Goal: Check status: Check status

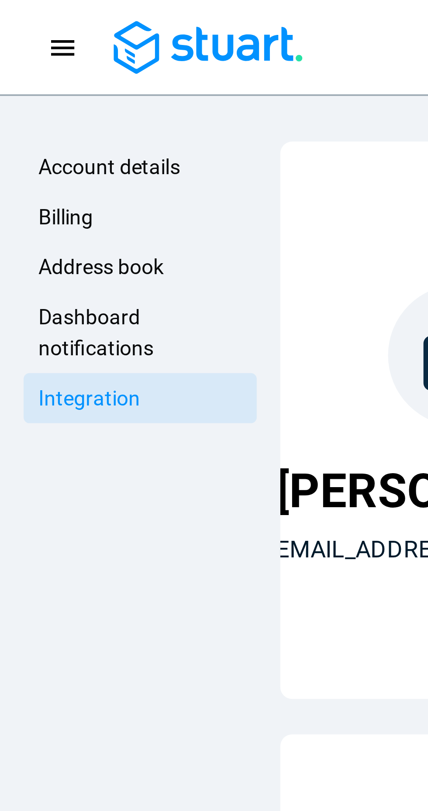
click at [18, 10] on icon "Navigation menu" at bounding box center [18, 14] width 9 height 9
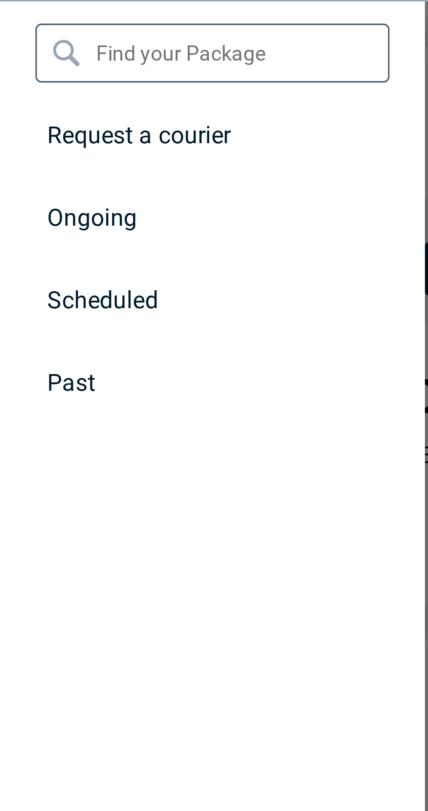
click at [39, 94] on span "Ongoing" at bounding box center [27, 92] width 27 height 8
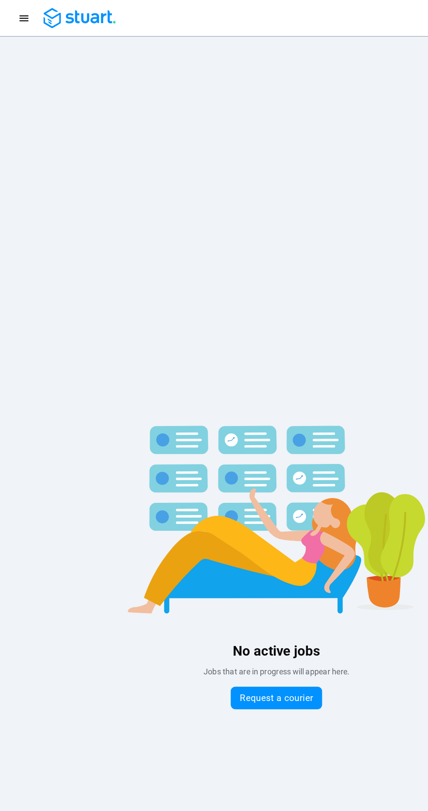
click at [17, 13] on icon "Navigation menu" at bounding box center [18, 14] width 9 height 9
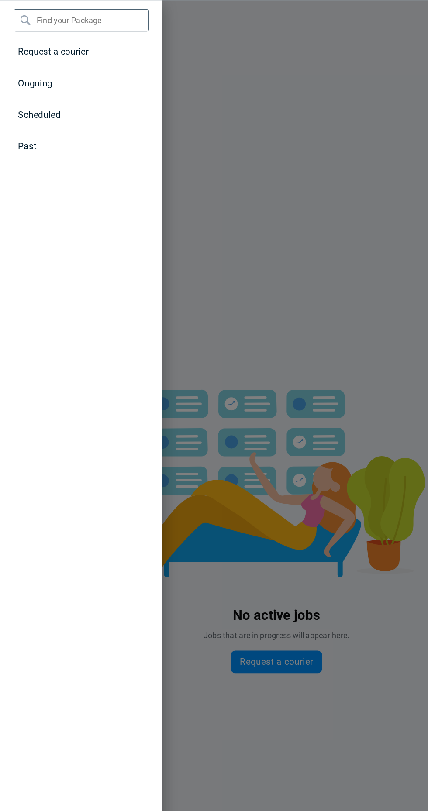
click at [44, 122] on p "Scheduled" at bounding box center [30, 117] width 33 height 10
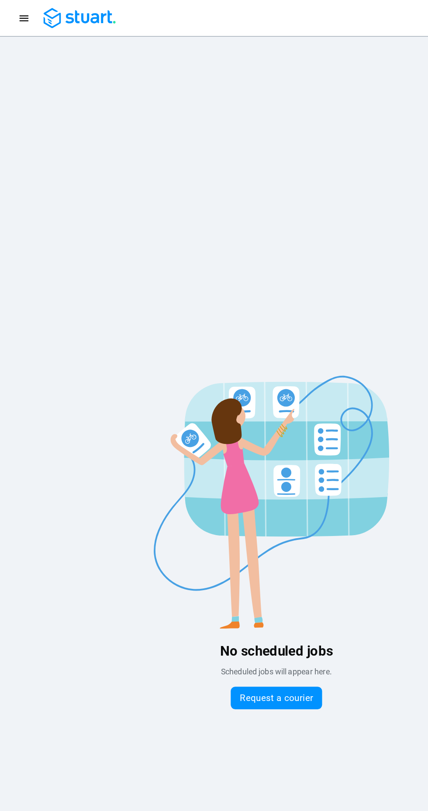
click at [20, 14] on icon "Navigation menu" at bounding box center [18, 14] width 9 height 9
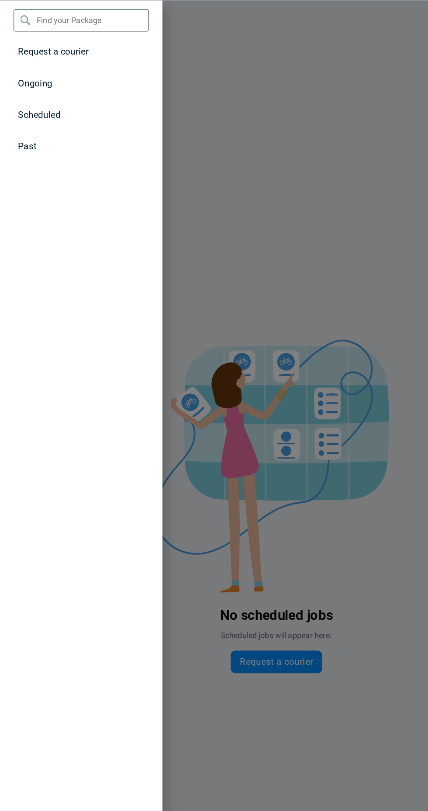
click at [36, 92] on span "Ongoing" at bounding box center [27, 92] width 27 height 8
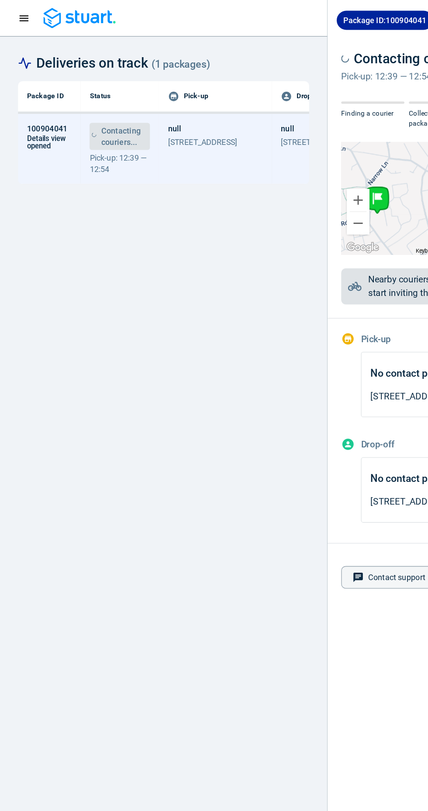
click at [40, 100] on span "100904041" at bounding box center [36, 99] width 31 height 9
